Goal: Task Accomplishment & Management: Complete application form

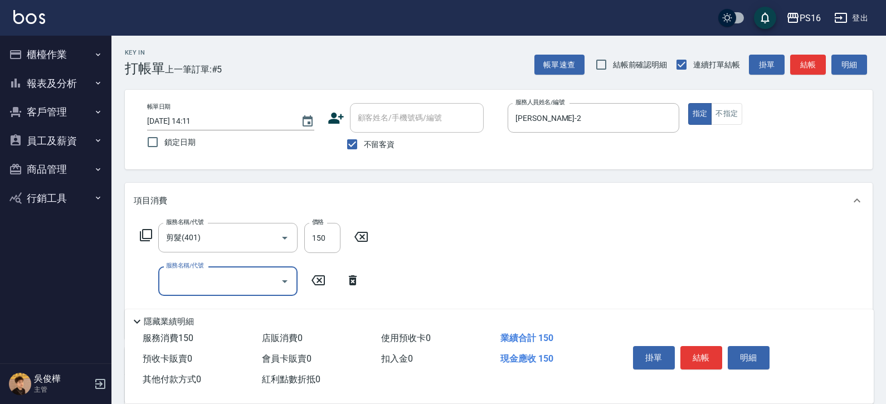
click at [733, 101] on div "帳單日期 [DATE] 14:11 鎖定日期 顧客姓名/手機號碼/編號 顧客姓名/手機號碼/編號 不留客資 服務人員姓名/編號 [PERSON_NAME]-2…" at bounding box center [499, 130] width 748 height 80
click at [733, 109] on button "不指定" at bounding box center [726, 114] width 31 height 22
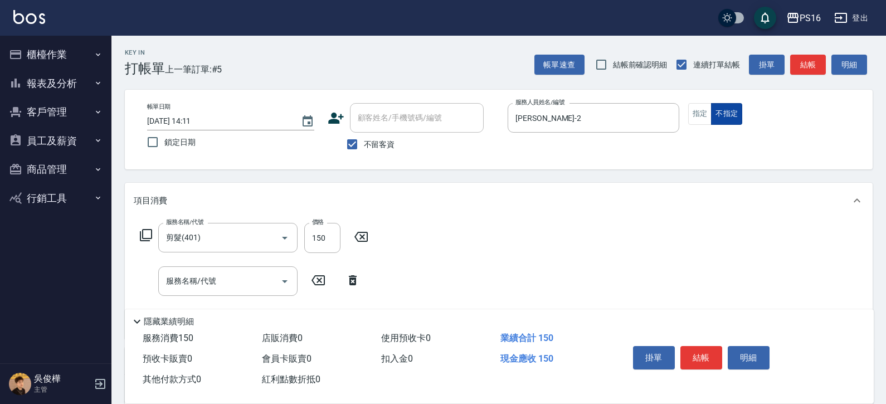
type button "false"
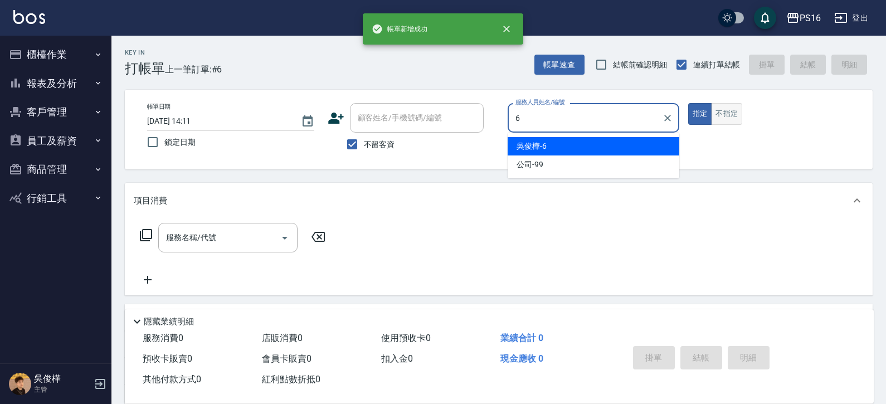
type input "[PERSON_NAME]-6"
type button "true"
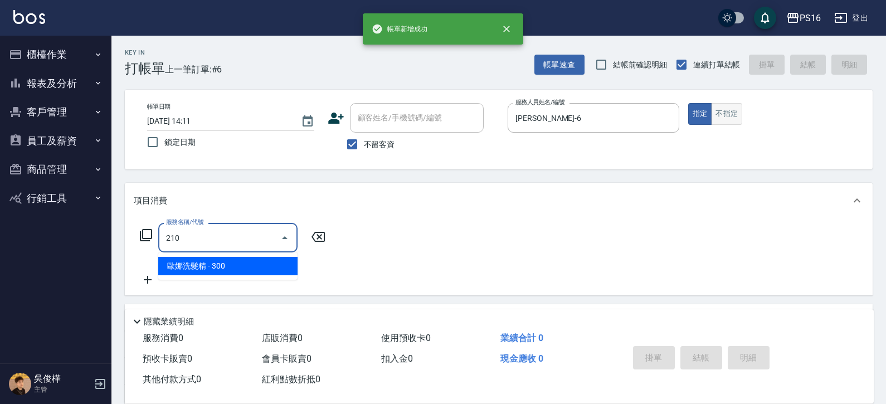
type input "[PERSON_NAME]洗髮精(210)"
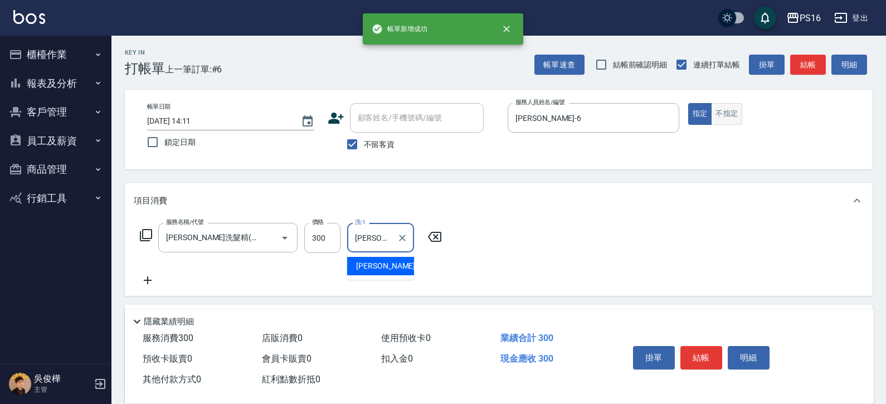
type input "[PERSON_NAME]-24"
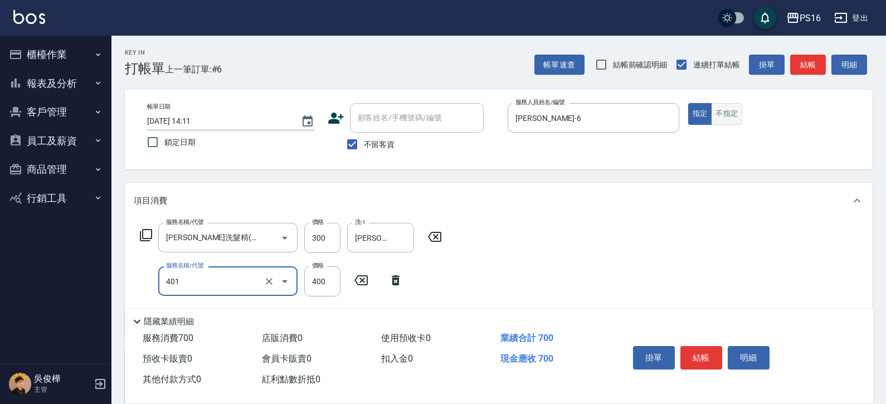
type input "剪髮(401)"
type input "350"
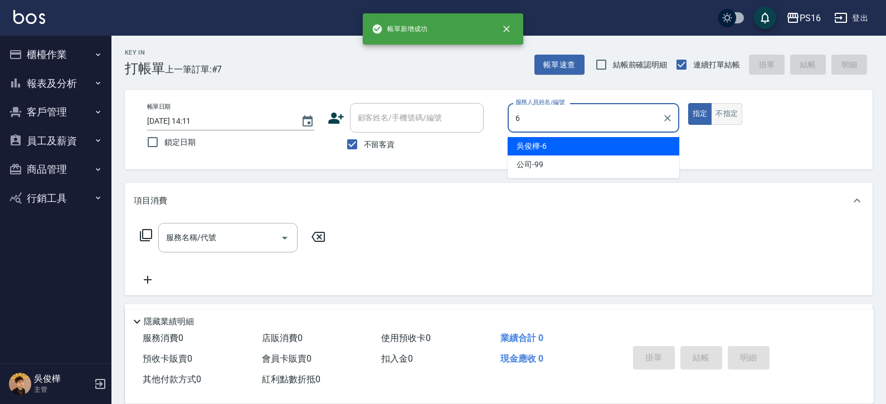
type input "[PERSON_NAME]-6"
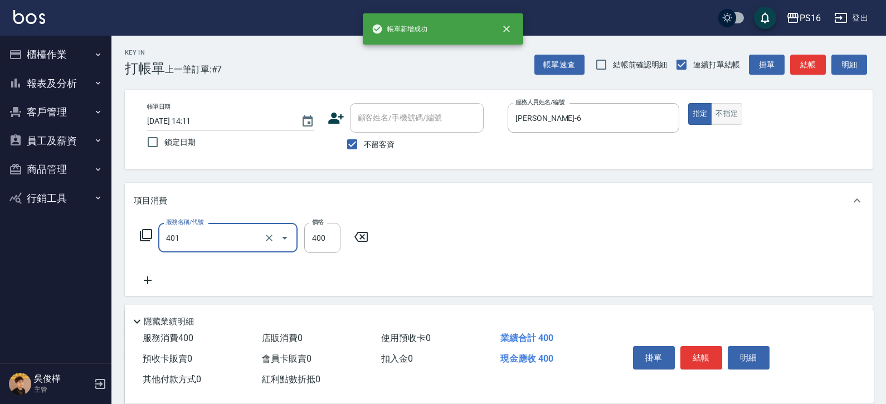
type input "剪髮(401)"
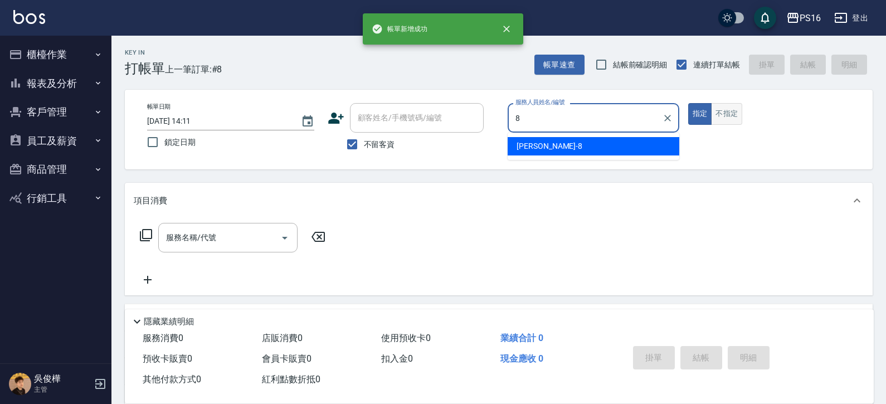
type input "[PERSON_NAME]-8"
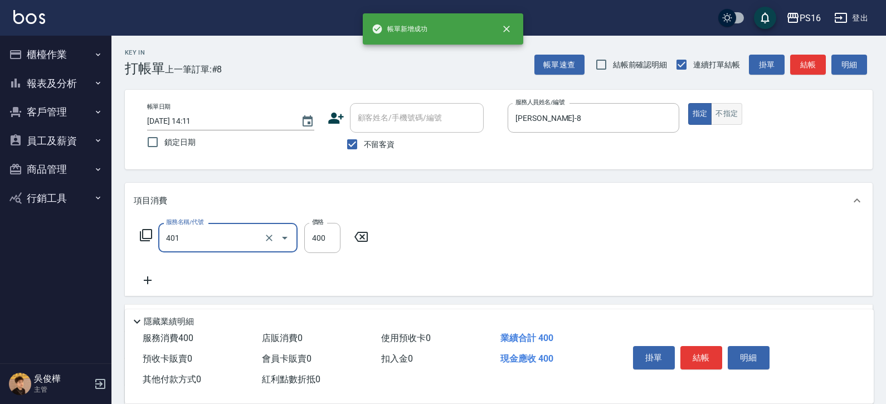
type input "剪髮(401)"
type input "200"
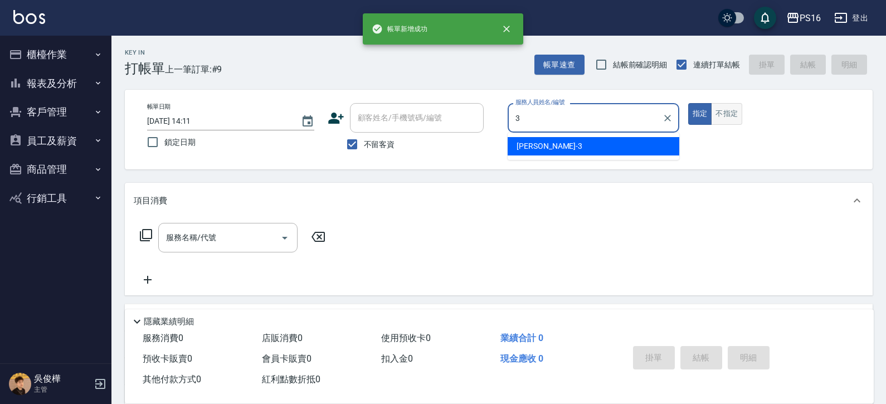
type input "[PERSON_NAME]-3"
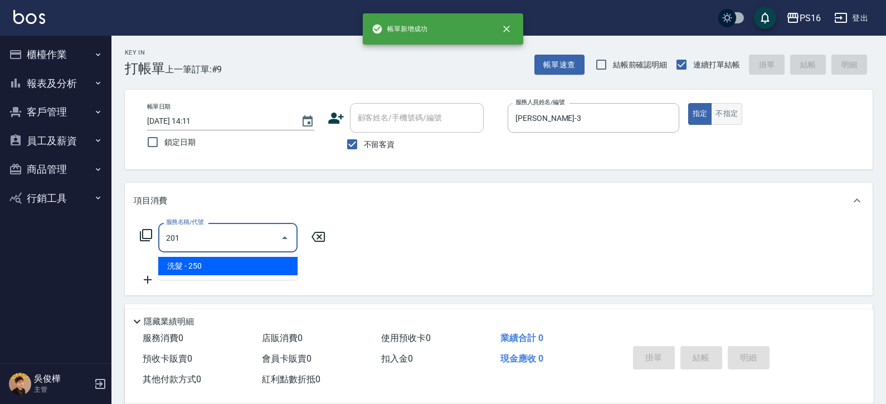
type input "洗髮(201)"
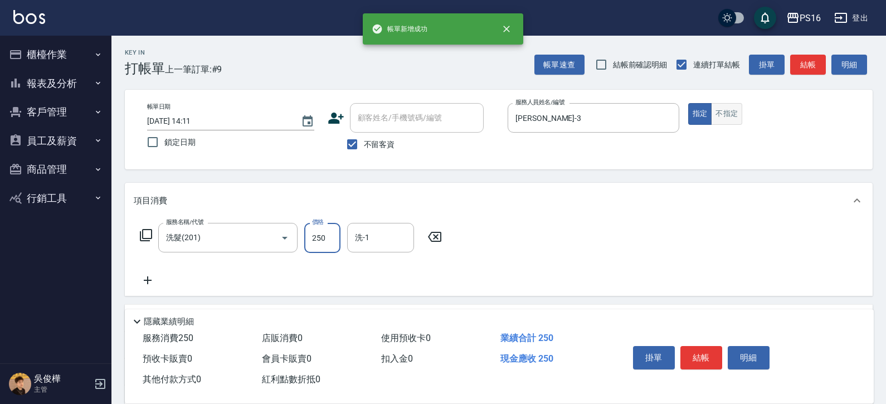
type input "2"
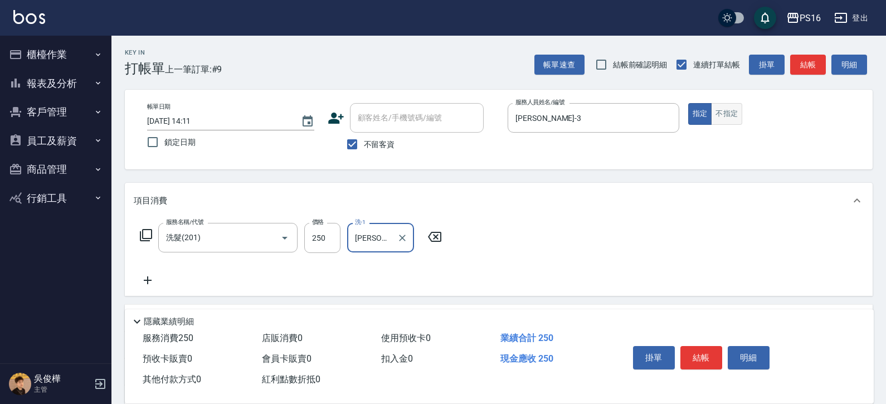
type input "[PERSON_NAME]-3"
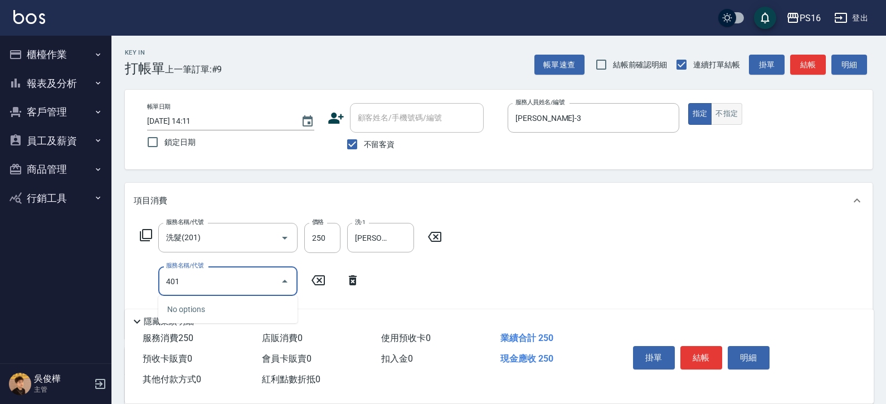
type input "剪髮(401)"
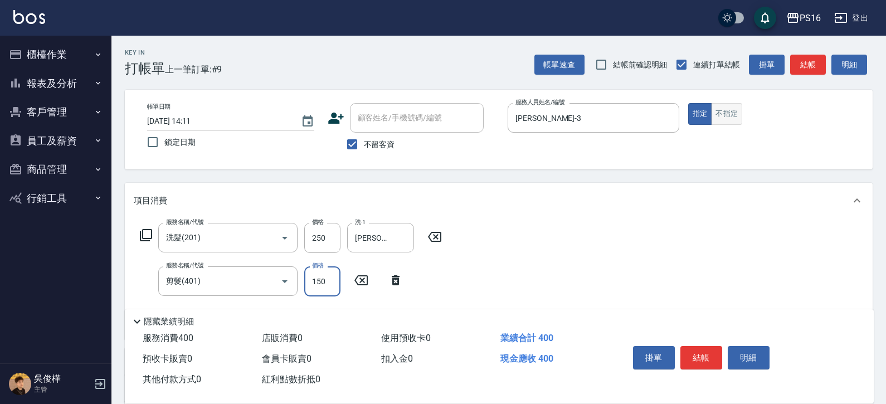
type input "150"
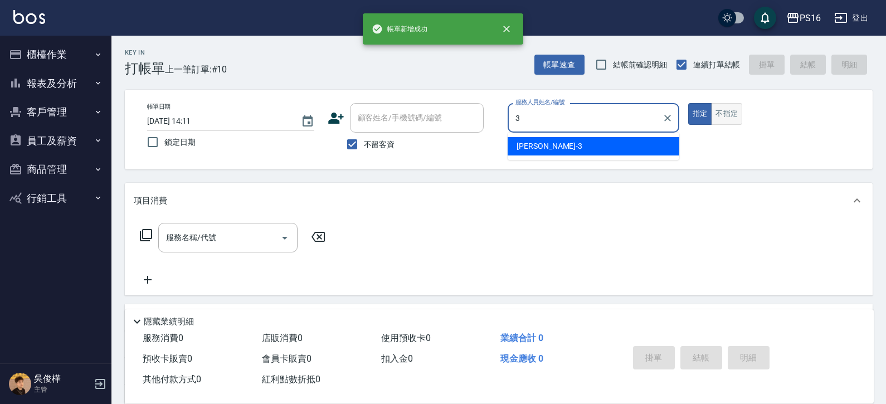
type input "[PERSON_NAME]-3"
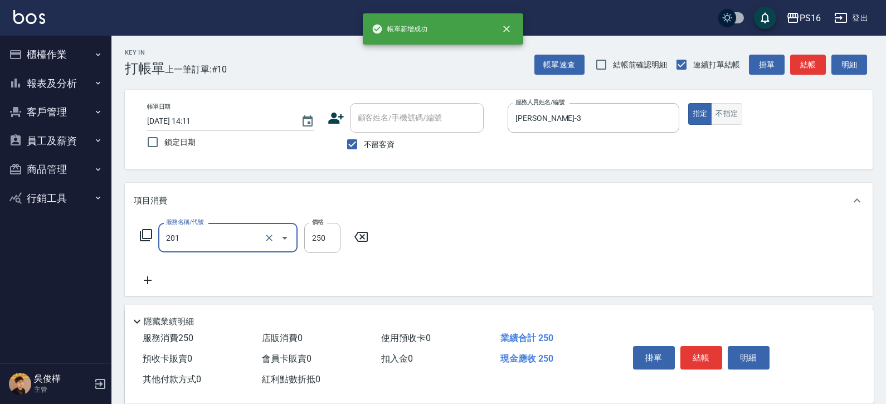
type input "洗髮(201)"
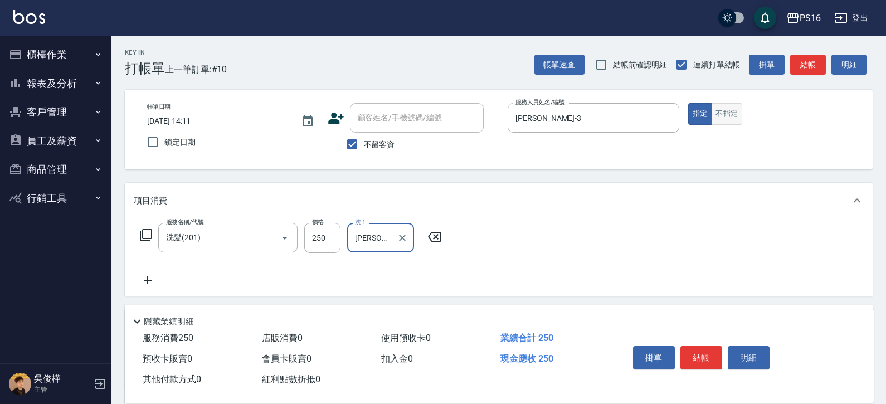
type input "[PERSON_NAME]-3"
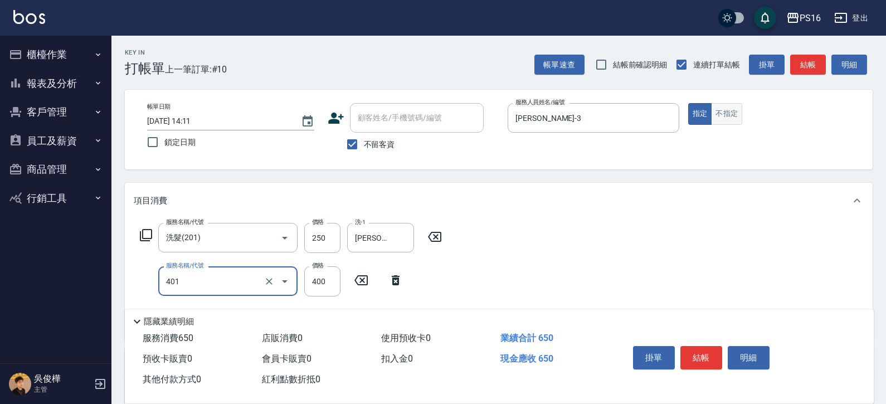
type input "剪髮(401)"
type input "150"
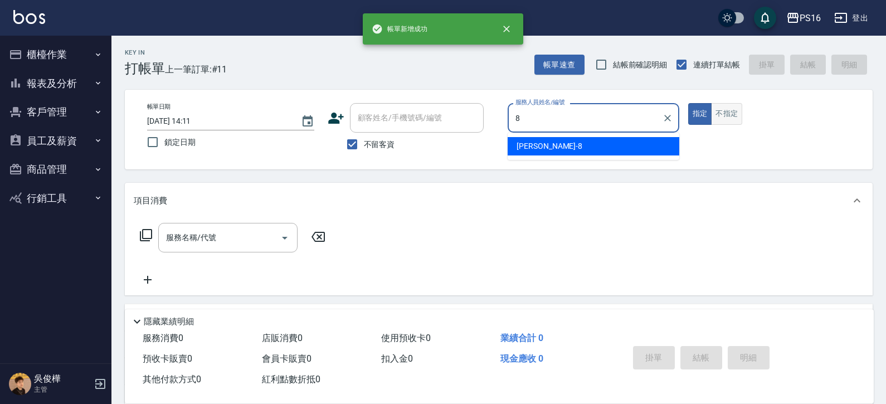
type input "[PERSON_NAME]-8"
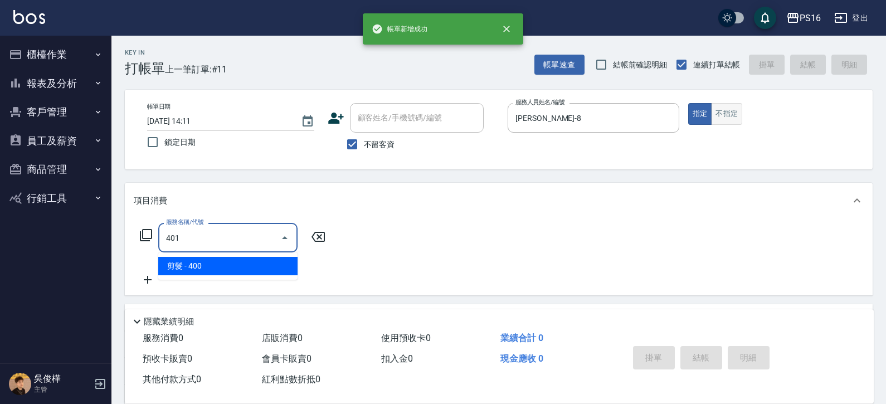
type input "剪髮(401)"
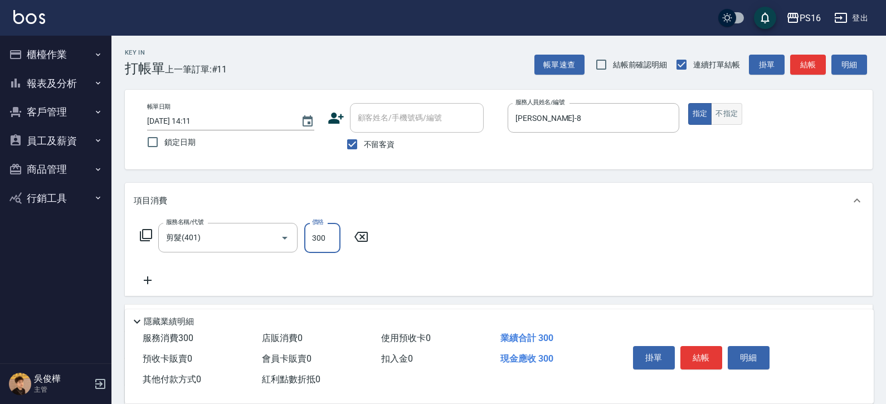
type input "300"
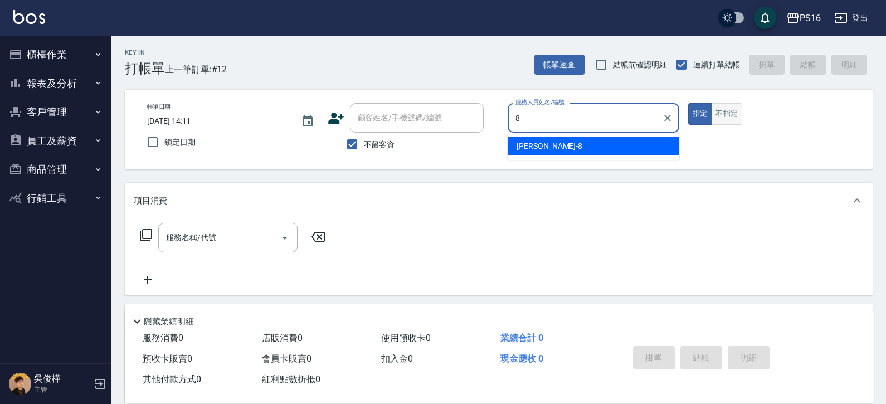
type input "[PERSON_NAME]-8"
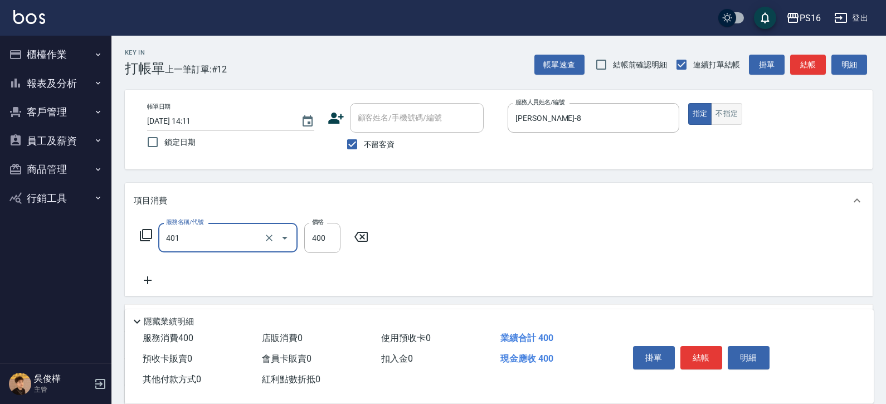
type input "剪髮(401)"
type input "300"
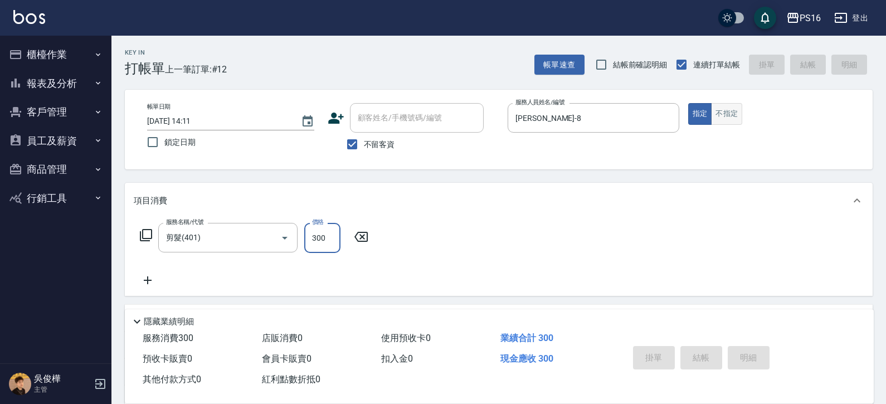
type input "[DATE] 14:16"
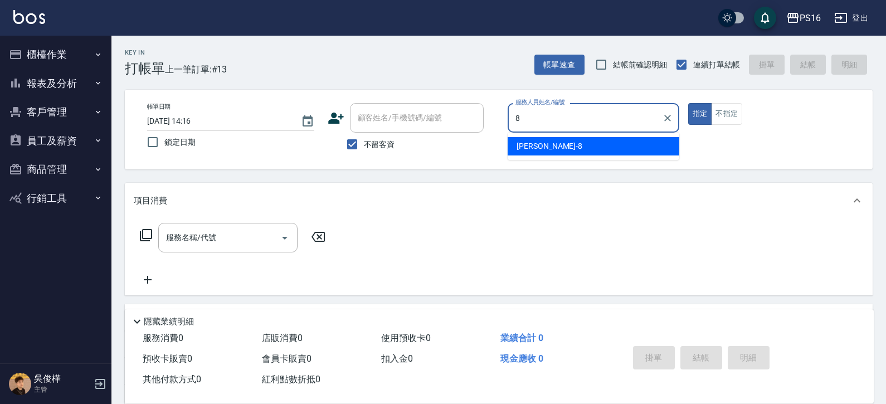
type input "[PERSON_NAME]-8"
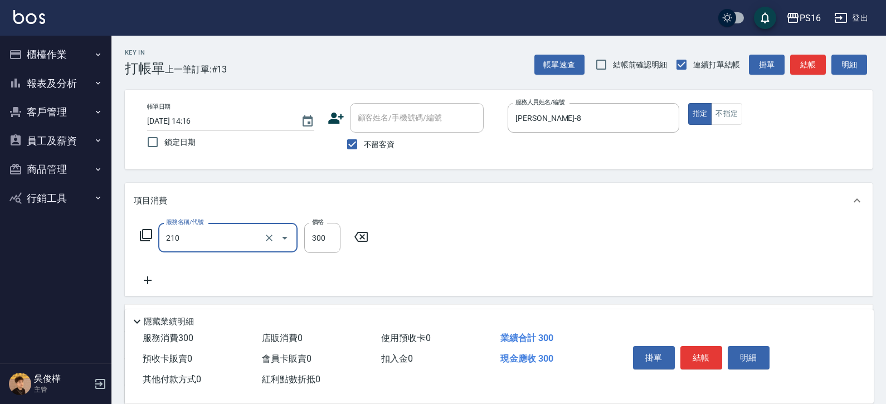
type input "[PERSON_NAME]洗髮精(210)"
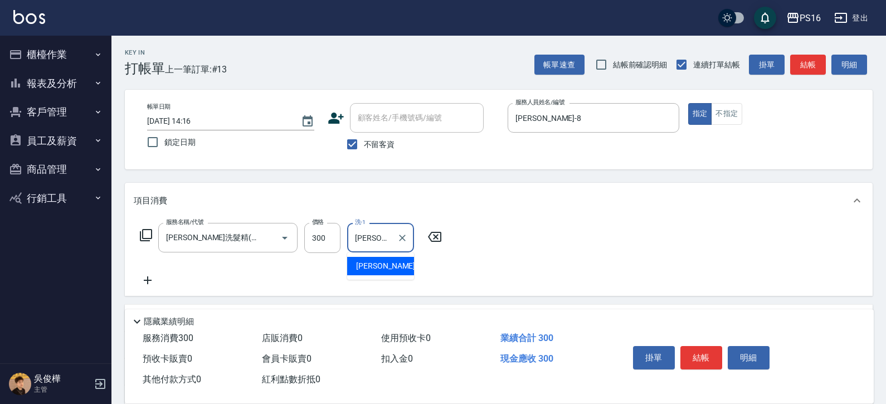
type input "[PERSON_NAME]-24"
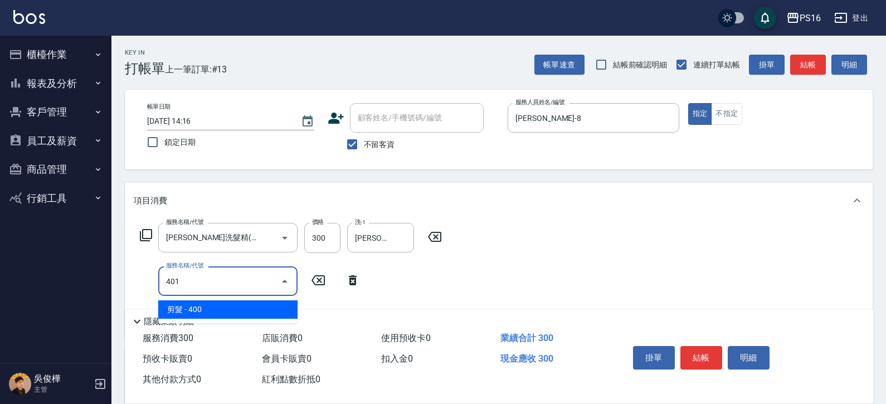
type input "剪髮(401)"
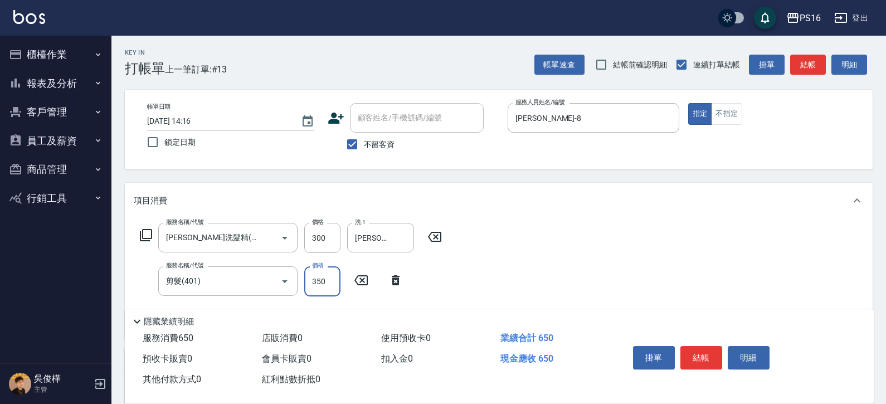
type input "350"
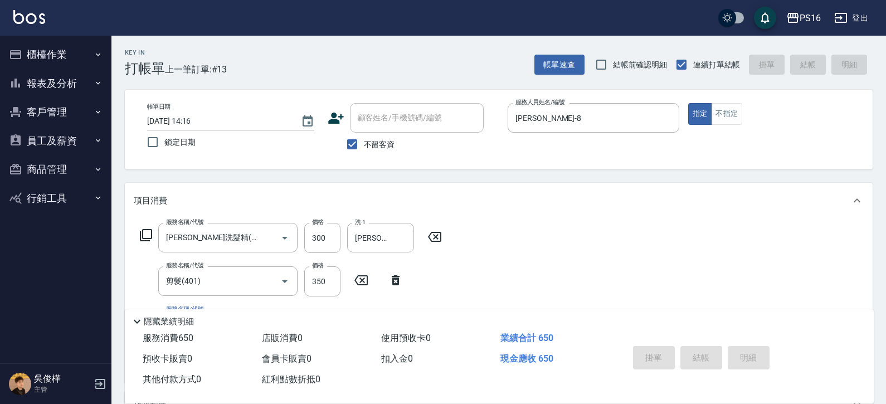
type input "[DATE] 14:39"
